Goal: Navigation & Orientation: Find specific page/section

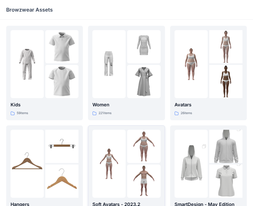
scroll to position [26, 0]
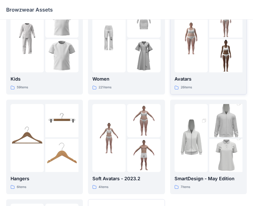
click at [204, 66] on div at bounding box center [191, 38] width 33 height 68
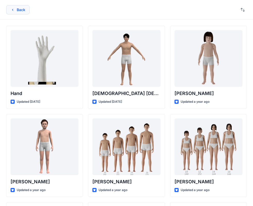
click at [20, 10] on button "Back" at bounding box center [17, 9] width 23 height 9
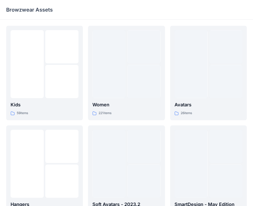
scroll to position [26, 0]
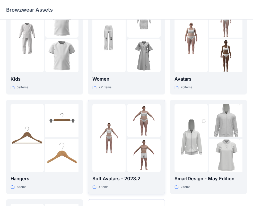
click at [98, 127] on img at bounding box center [108, 137] width 33 height 33
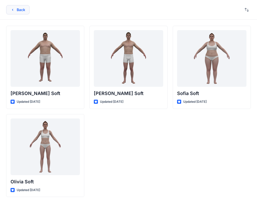
click at [24, 8] on button "Back" at bounding box center [17, 9] width 23 height 9
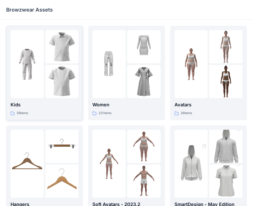
click at [60, 84] on img at bounding box center [61, 81] width 33 height 33
